Goal: Task Accomplishment & Management: Manage account settings

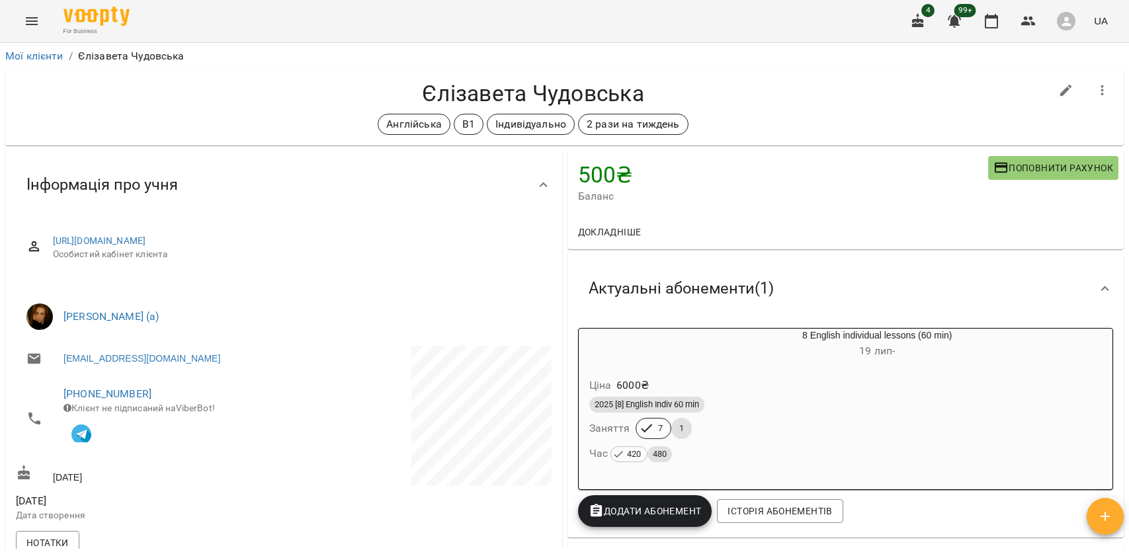
click at [45, 59] on link "Мої клієнти" at bounding box center [34, 56] width 58 height 13
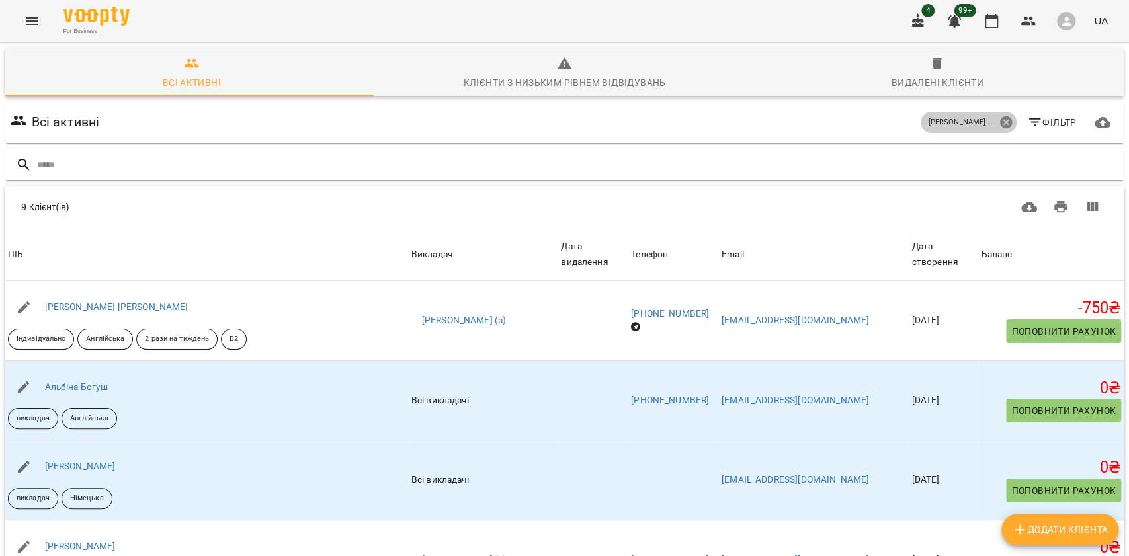
click at [999, 126] on icon at bounding box center [1005, 122] width 12 height 12
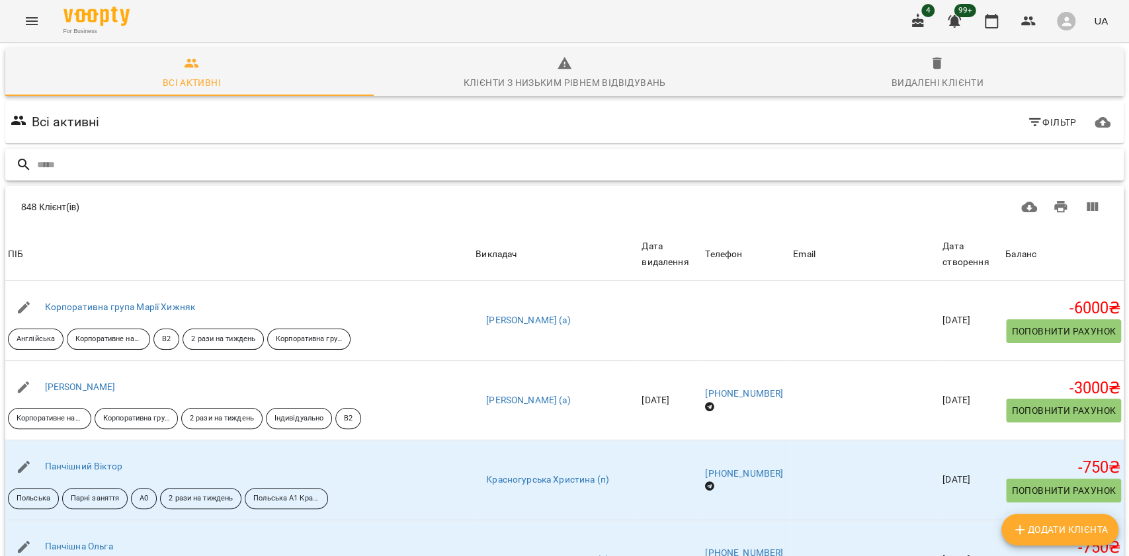
click at [956, 162] on input "text" at bounding box center [577, 165] width 1081 height 22
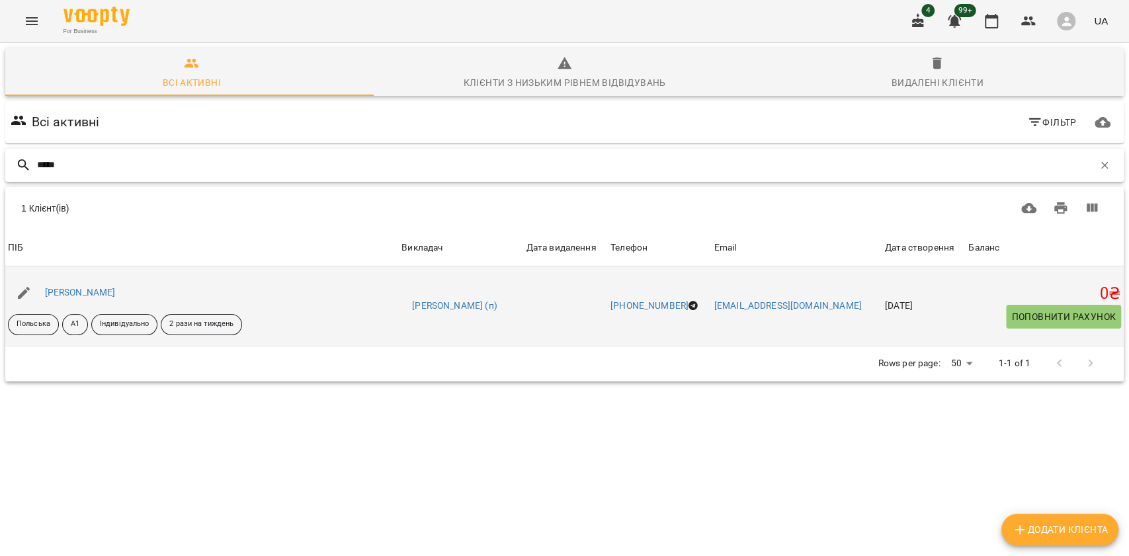
type input "*****"
drag, startPoint x: 144, startPoint y: 283, endPoint x: 44, endPoint y: 271, distance: 100.6
click at [44, 271] on td "[PERSON_NAME] A1 Індивідуально 2 рази на тиждень" at bounding box center [202, 306] width 394 height 79
copy link "[PERSON_NAME]"
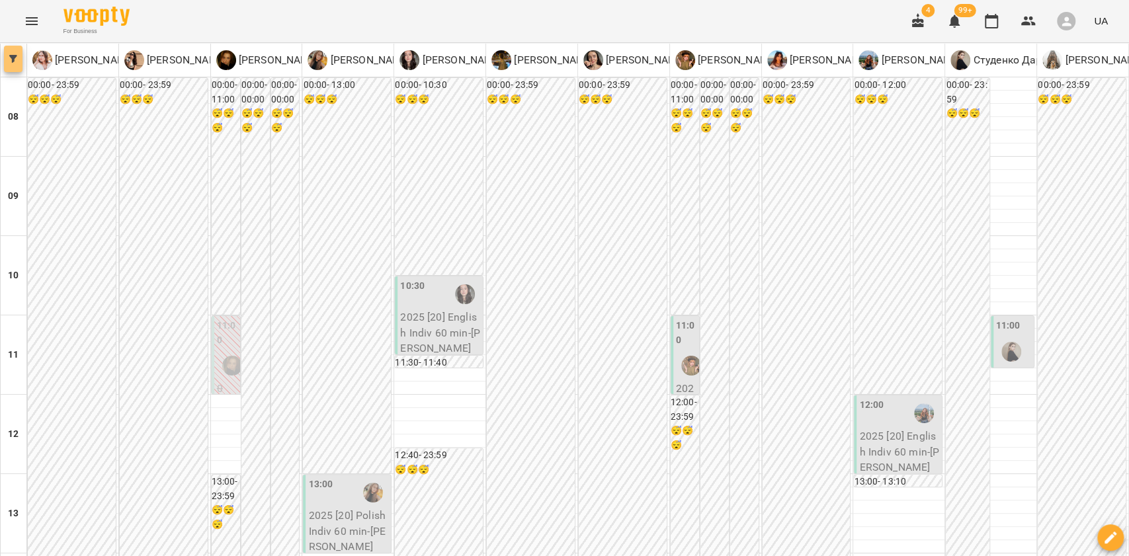
click at [19, 56] on span "button" at bounding box center [13, 59] width 19 height 8
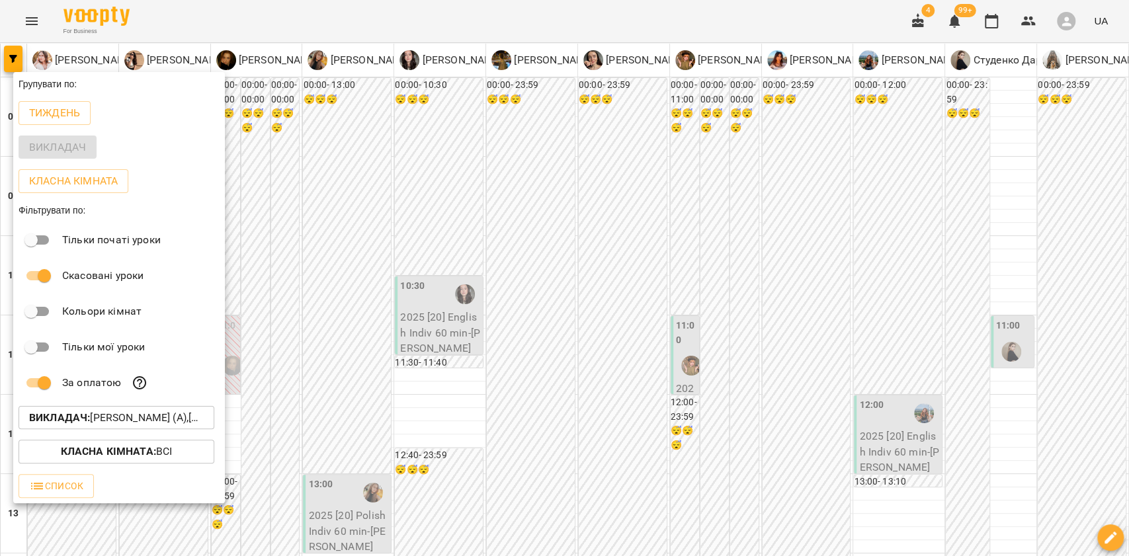
click at [87, 417] on b "Викладач :" at bounding box center [59, 417] width 61 height 13
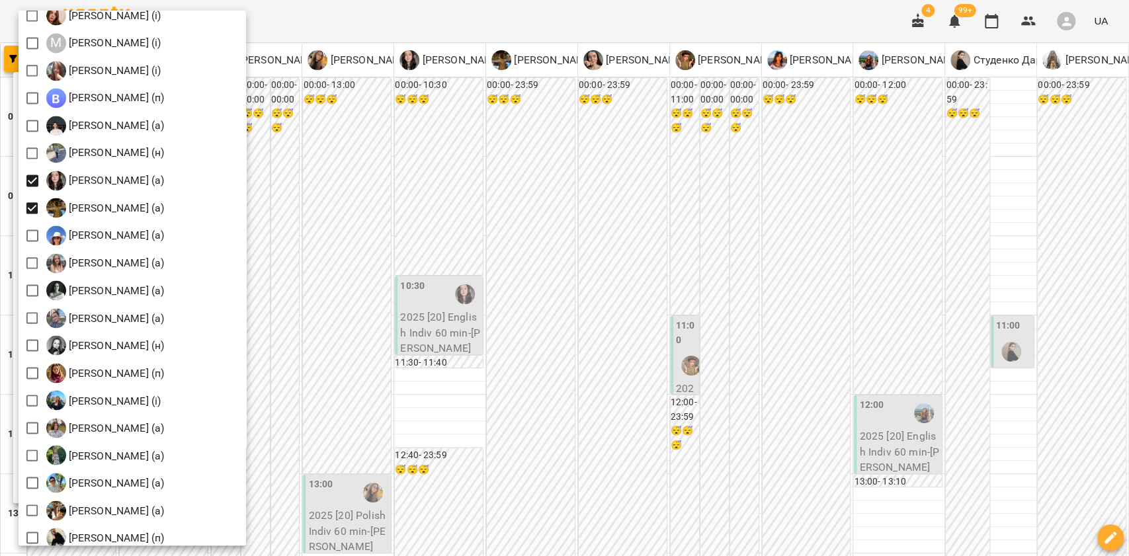
scroll to position [1832, 0]
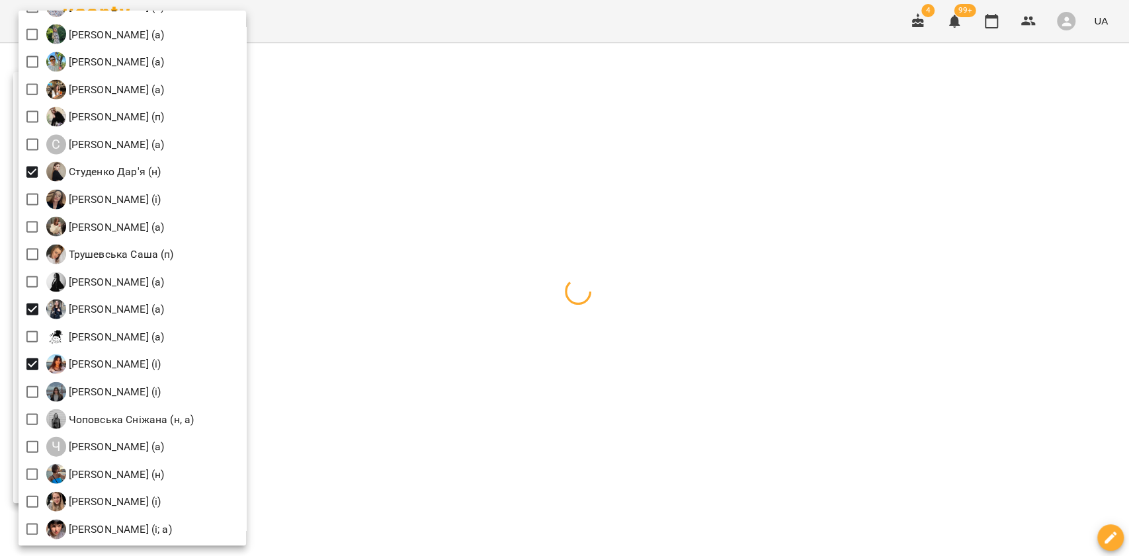
click at [480, 273] on div at bounding box center [564, 278] width 1129 height 556
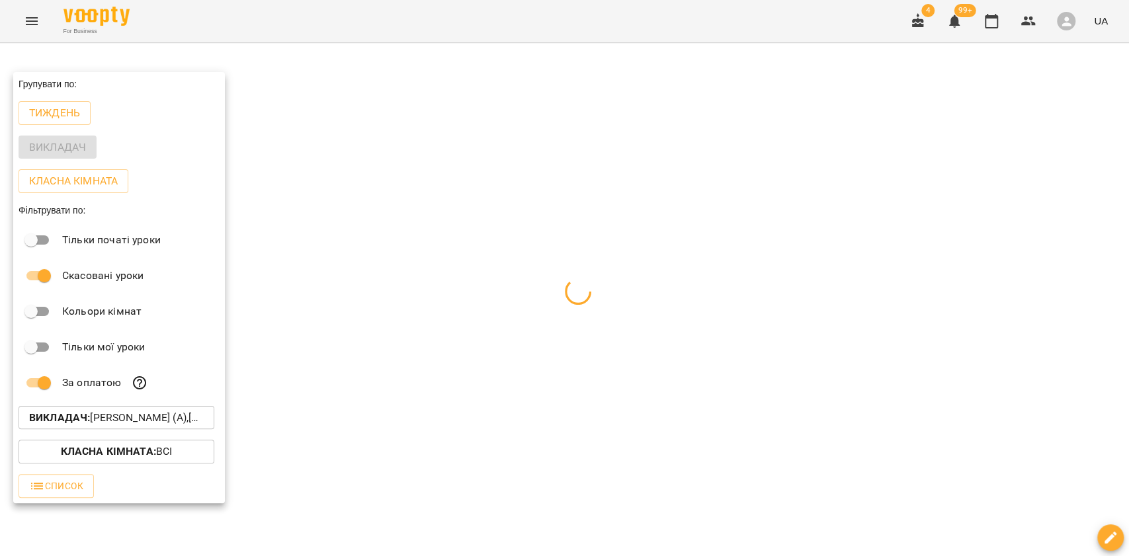
click at [480, 273] on div at bounding box center [564, 278] width 1129 height 556
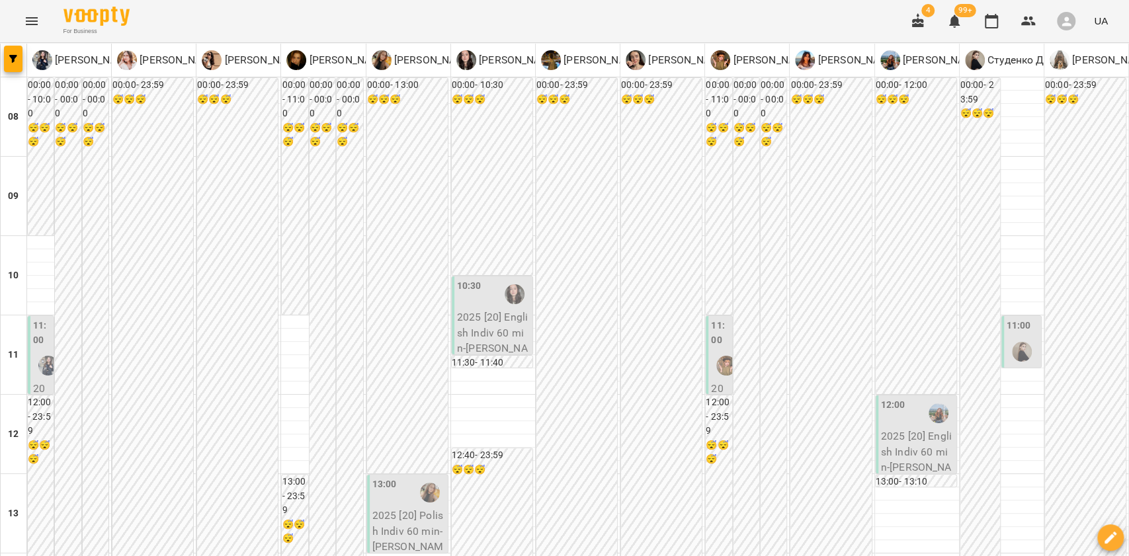
scroll to position [446, 0]
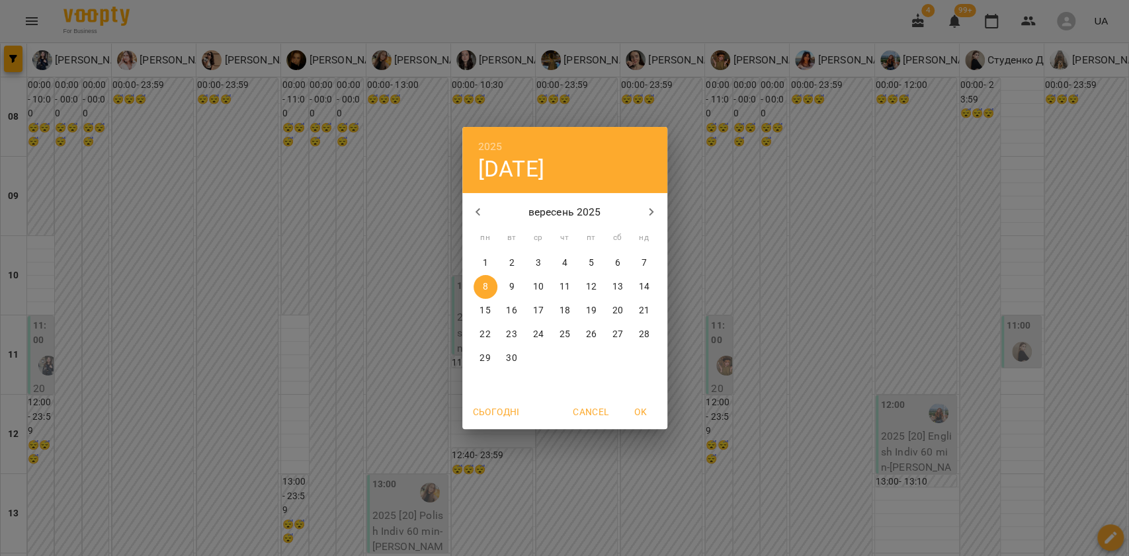
click at [480, 210] on icon "button" at bounding box center [478, 212] width 16 height 16
click at [513, 339] on p "19" at bounding box center [511, 334] width 11 height 13
type input "**********"
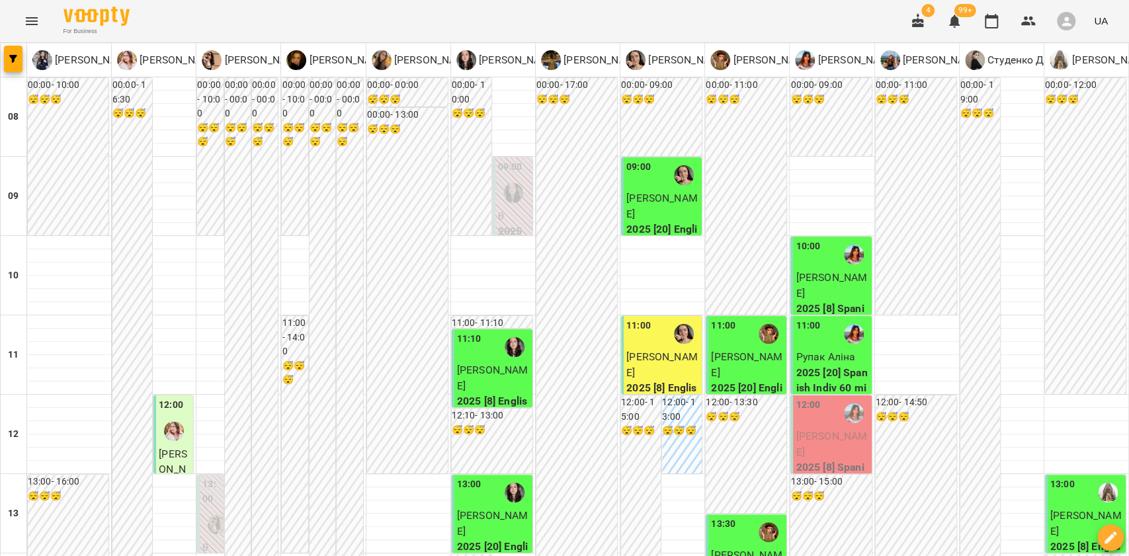
scroll to position [529, 0]
